Goal: Transaction & Acquisition: Download file/media

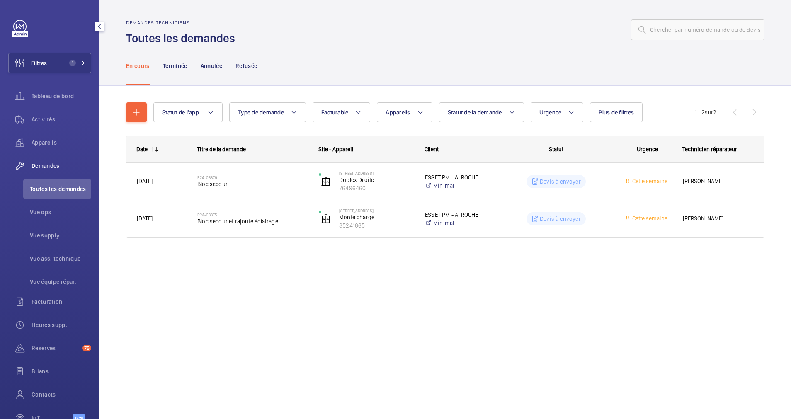
click at [77, 61] on span "1" at bounding box center [76, 63] width 20 height 7
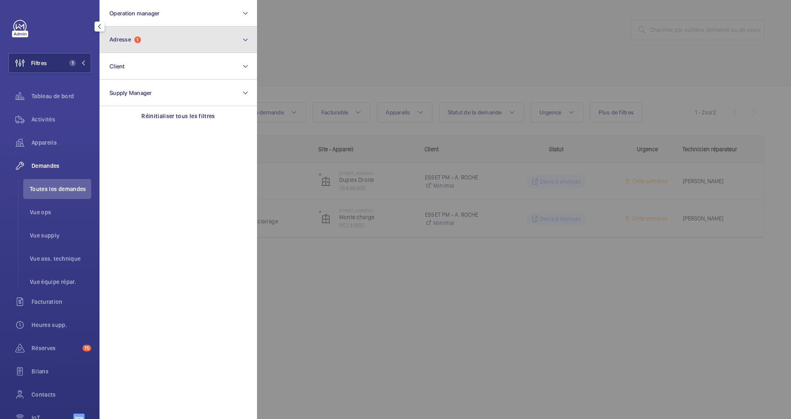
click at [141, 37] on span "Adresse 1" at bounding box center [125, 39] width 32 height 7
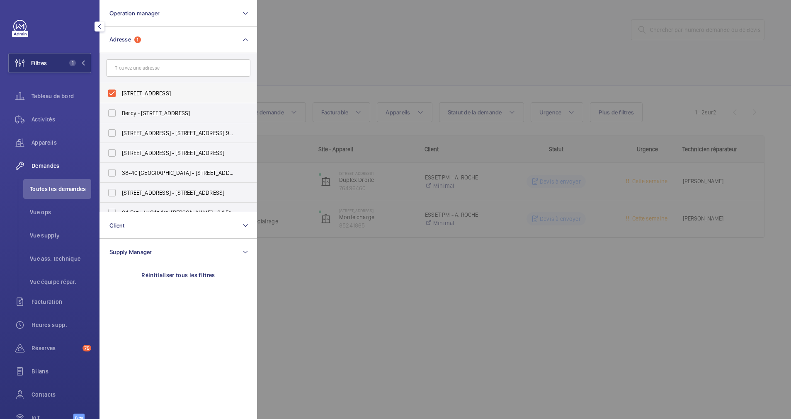
click at [113, 89] on label "[STREET_ADDRESS]" at bounding box center [172, 93] width 144 height 20
click at [113, 89] on input "[STREET_ADDRESS]" at bounding box center [112, 93] width 17 height 17
checkbox input "false"
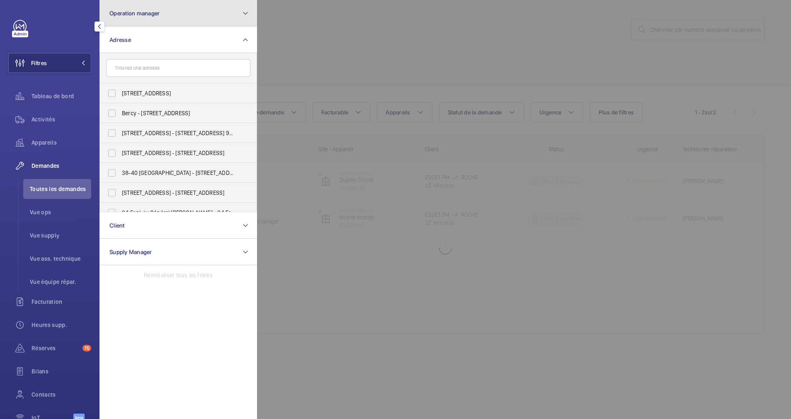
click at [197, 16] on button "Operation manager" at bounding box center [179, 13] width 158 height 27
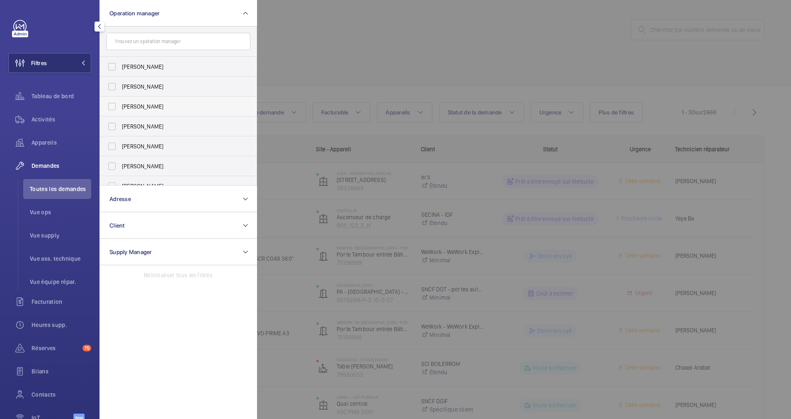
click at [110, 102] on label "[PERSON_NAME]" at bounding box center [172, 107] width 144 height 20
click at [110, 102] on input "[PERSON_NAME]" at bounding box center [112, 106] width 17 height 17
checkbox input "true"
click at [391, 50] on div at bounding box center [652, 209] width 791 height 419
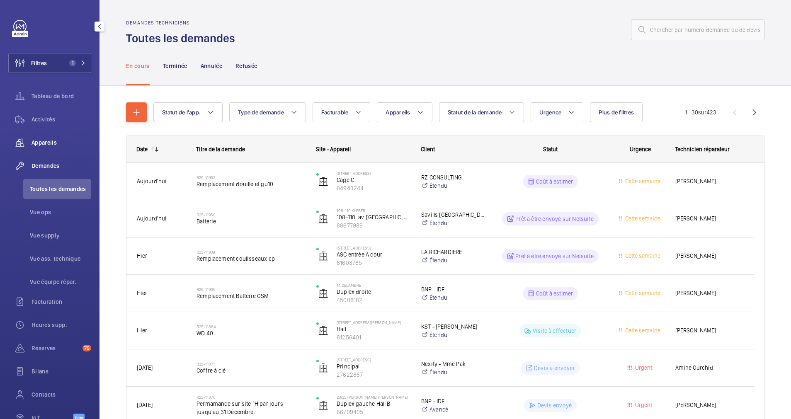
click at [46, 140] on span "Appareils" at bounding box center [62, 143] width 60 height 8
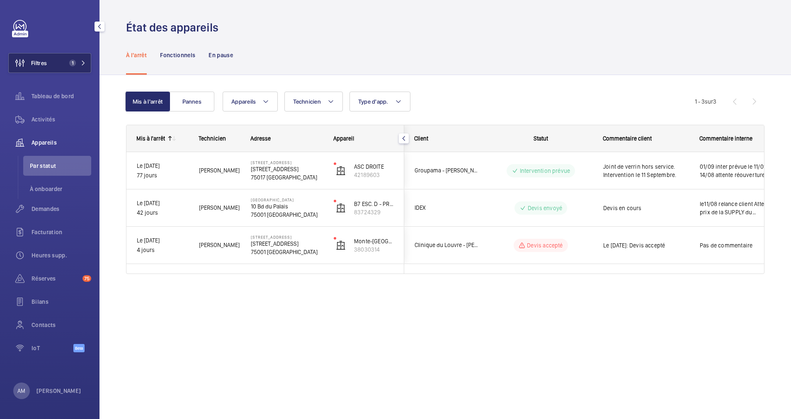
click at [83, 61] on mat-icon at bounding box center [83, 63] width 5 height 5
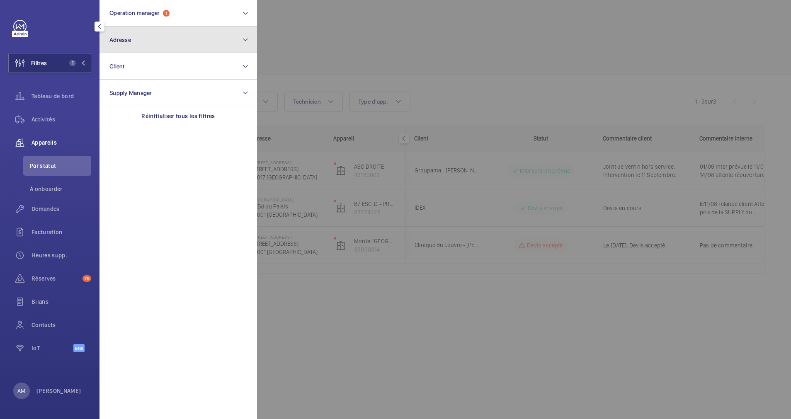
click at [176, 36] on button "Adresse" at bounding box center [179, 40] width 158 height 27
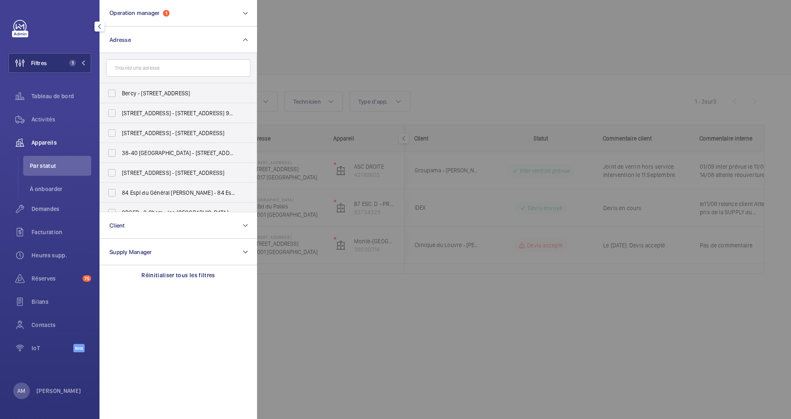
click at [160, 68] on input "text" at bounding box center [178, 67] width 144 height 17
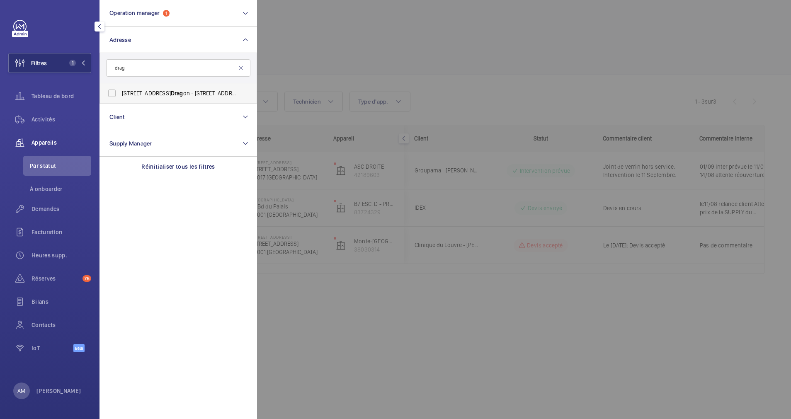
type input "drag"
click at [141, 92] on span "[STREET_ADDRESS] on - [STREET_ADDRESS]" at bounding box center [179, 93] width 114 height 8
click at [120, 92] on input "[STREET_ADDRESS] on - [STREET_ADDRESS]" at bounding box center [112, 93] width 17 height 17
checkbox input "true"
click at [49, 115] on span "Activités" at bounding box center [62, 119] width 60 height 8
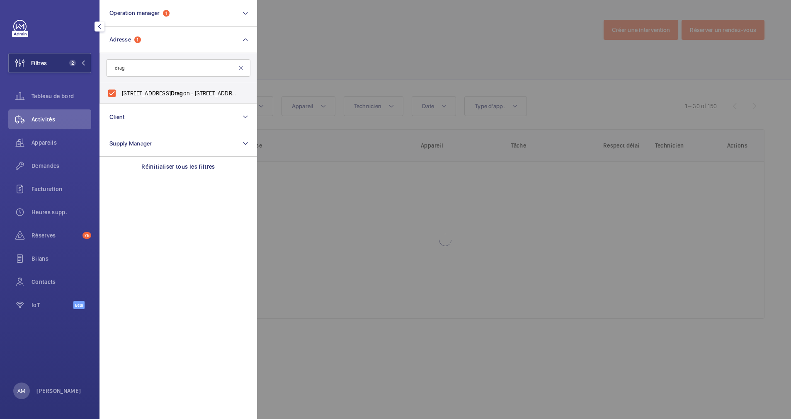
click at [363, 71] on div at bounding box center [652, 209] width 791 height 419
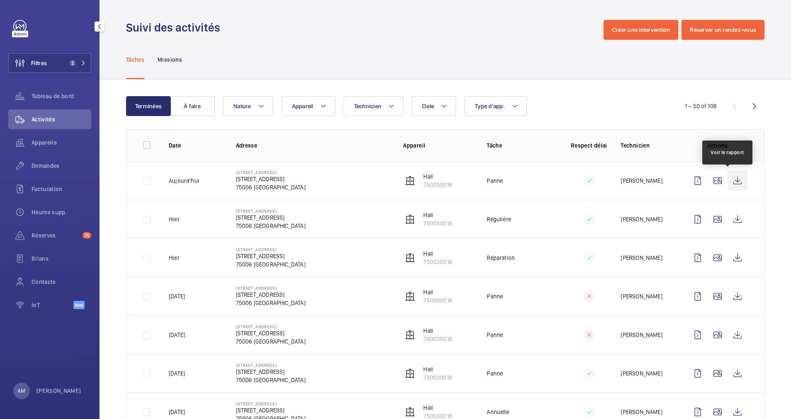
click at [729, 180] on wm-front-icon-button at bounding box center [738, 181] width 20 height 20
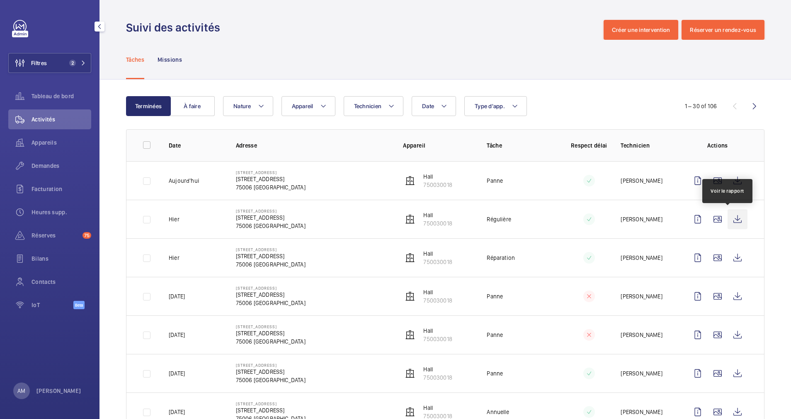
click at [729, 217] on wm-front-icon-button at bounding box center [738, 219] width 20 height 20
click at [729, 258] on wm-front-icon-button at bounding box center [738, 258] width 20 height 20
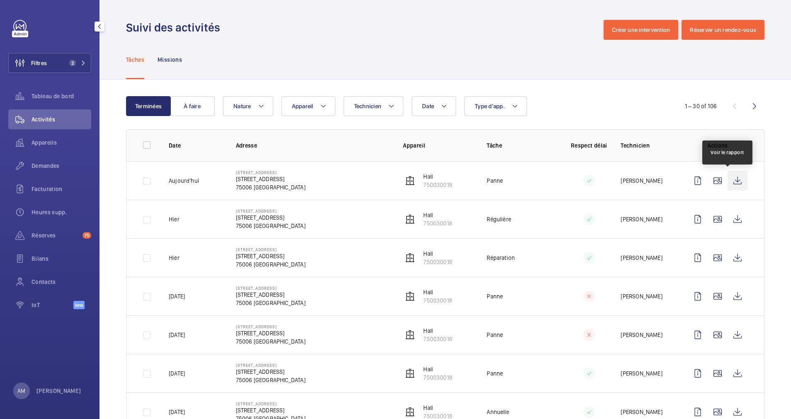
click at [729, 182] on wm-front-icon-button at bounding box center [738, 181] width 20 height 20
